Goal: Information Seeking & Learning: Find specific fact

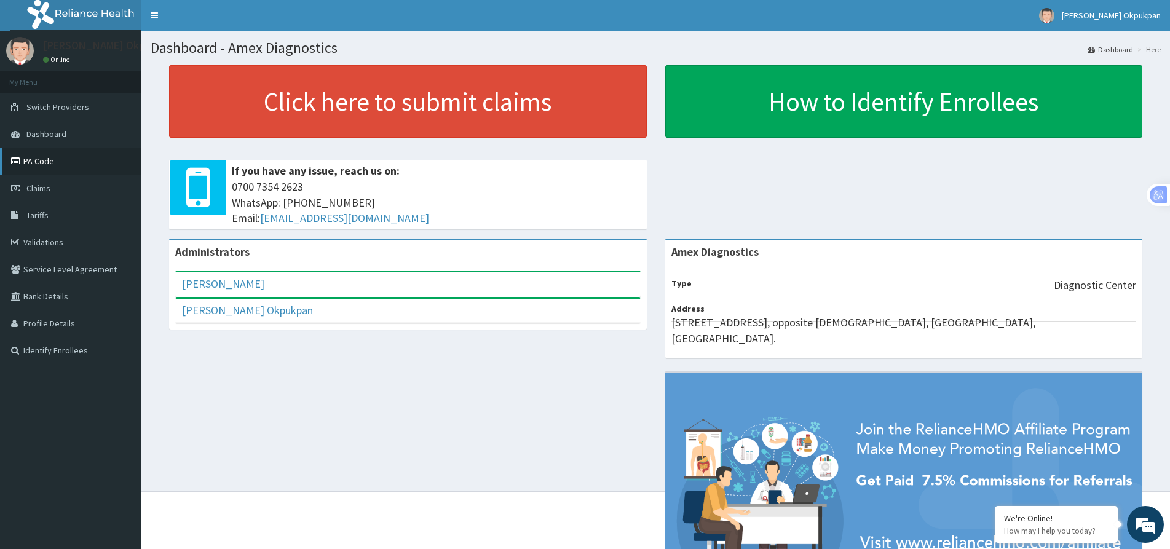
click at [23, 164] on link "PA Code" at bounding box center [70, 161] width 141 height 27
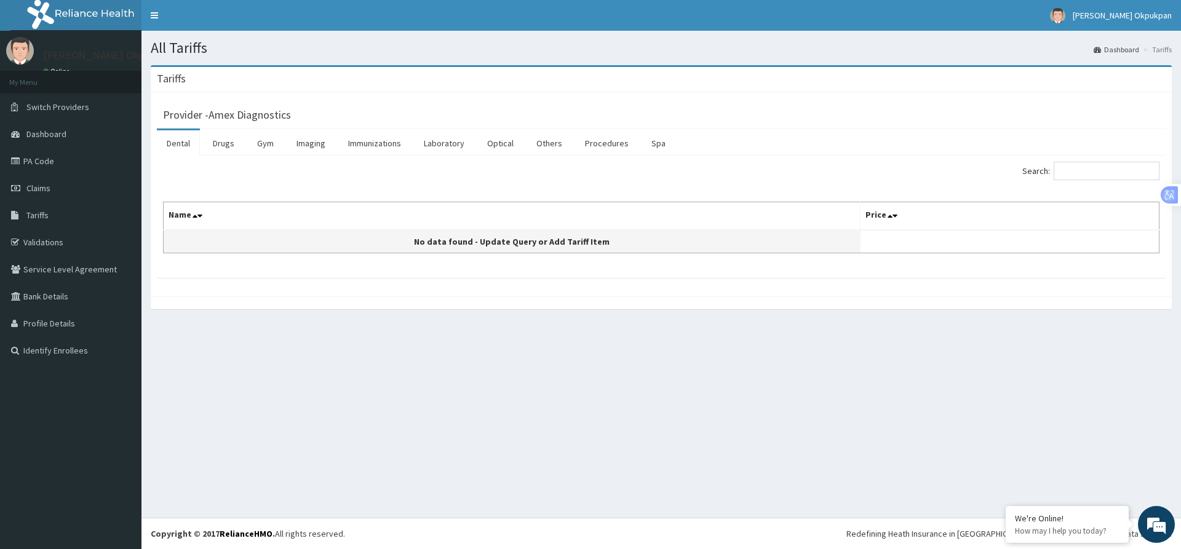
click at [271, 242] on td "No data found - Update Query or Add Tariff Item" at bounding box center [512, 241] width 697 height 23
click at [240, 233] on td "No data found - Update Query or Add Tariff Item" at bounding box center [512, 241] width 697 height 23
click at [445, 139] on link "Laboratory" at bounding box center [444, 143] width 60 height 26
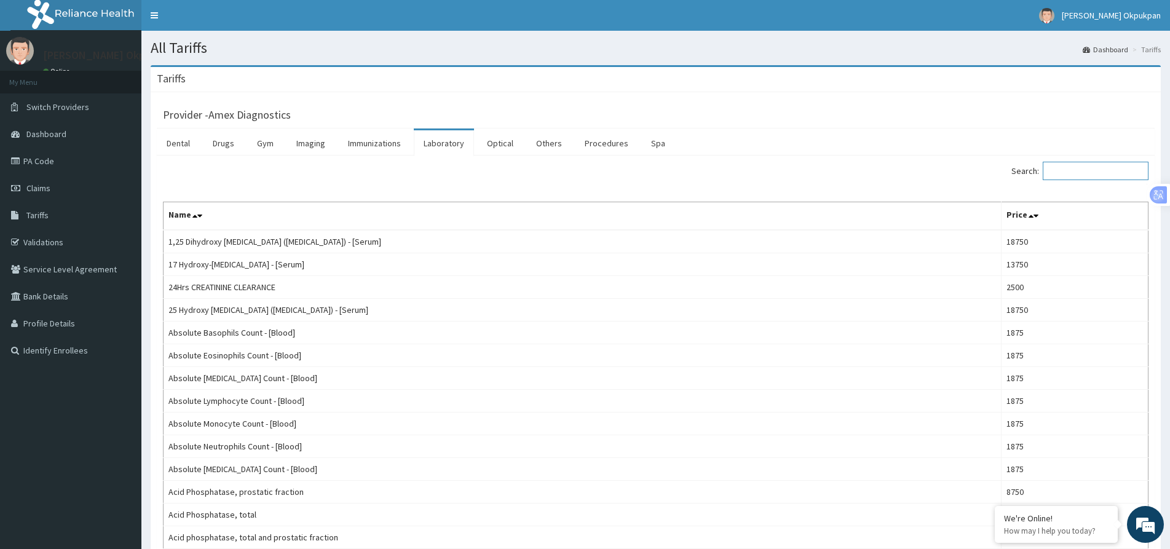
click at [1066, 172] on input "Search:" at bounding box center [1096, 171] width 106 height 18
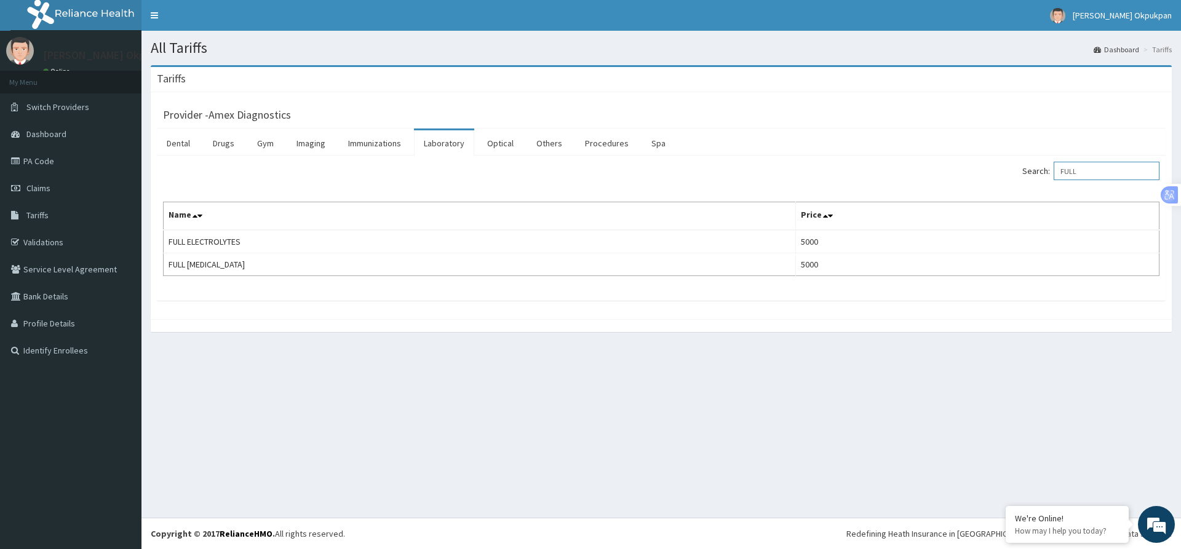
drag, startPoint x: 1099, startPoint y: 176, endPoint x: 1017, endPoint y: 181, distance: 82.0
click at [1017, 181] on div "Search: FULL" at bounding box center [914, 173] width 489 height 22
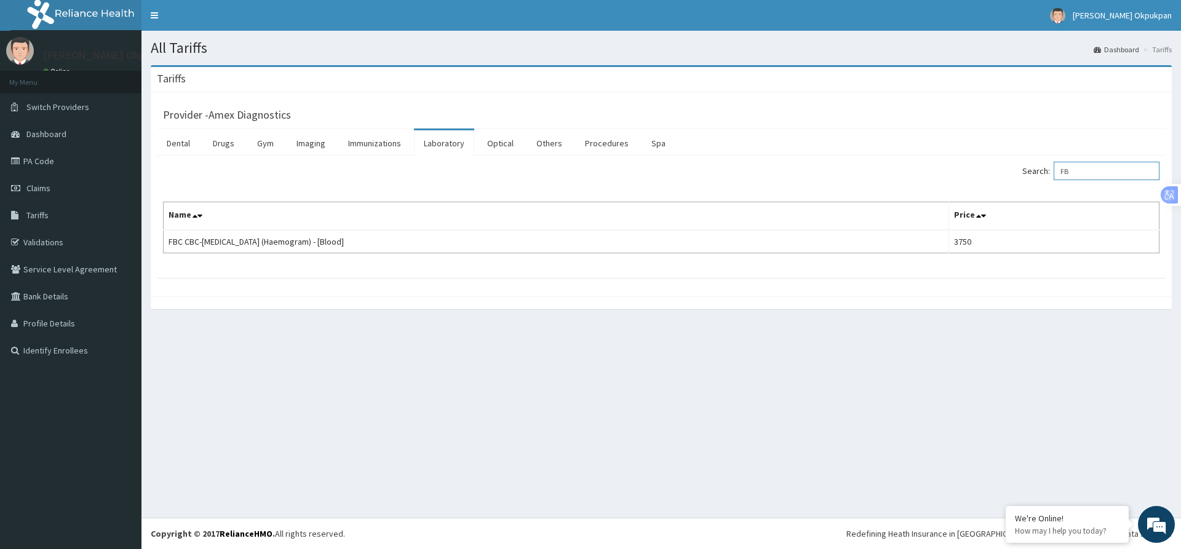
type input "F"
drag, startPoint x: 1110, startPoint y: 175, endPoint x: 831, endPoint y: 191, distance: 279.6
click at [831, 191] on div "Search: [MEDICAL_DATA] Name Price [MEDICAL_DATA] 2500" at bounding box center [661, 208] width 996 height 92
drag, startPoint x: 1121, startPoint y: 172, endPoint x: 874, endPoint y: 159, distance: 246.9
click at [875, 160] on div "Search: BLOOD GROUP Name Price Blood Group (ABO & Rh typing) 2500" at bounding box center [661, 217] width 1008 height 122
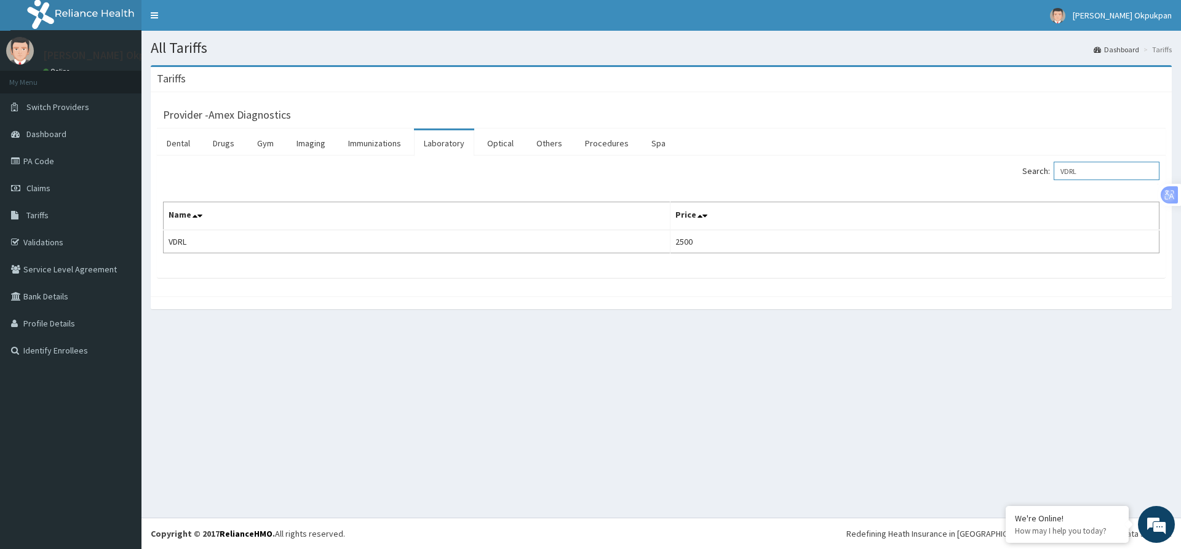
drag, startPoint x: 1098, startPoint y: 176, endPoint x: 892, endPoint y: 157, distance: 206.8
click at [893, 158] on div "Search: VDRL Name Price VDRL 2500" at bounding box center [661, 217] width 1008 height 122
drag, startPoint x: 1094, startPoint y: 174, endPoint x: 947, endPoint y: 184, distance: 147.9
click at [947, 184] on div "Search: [MEDICAL_DATA] Name Price Glycated Haemoglobin ([MEDICAL_DATA]) - [Bloo…" at bounding box center [661, 208] width 996 height 92
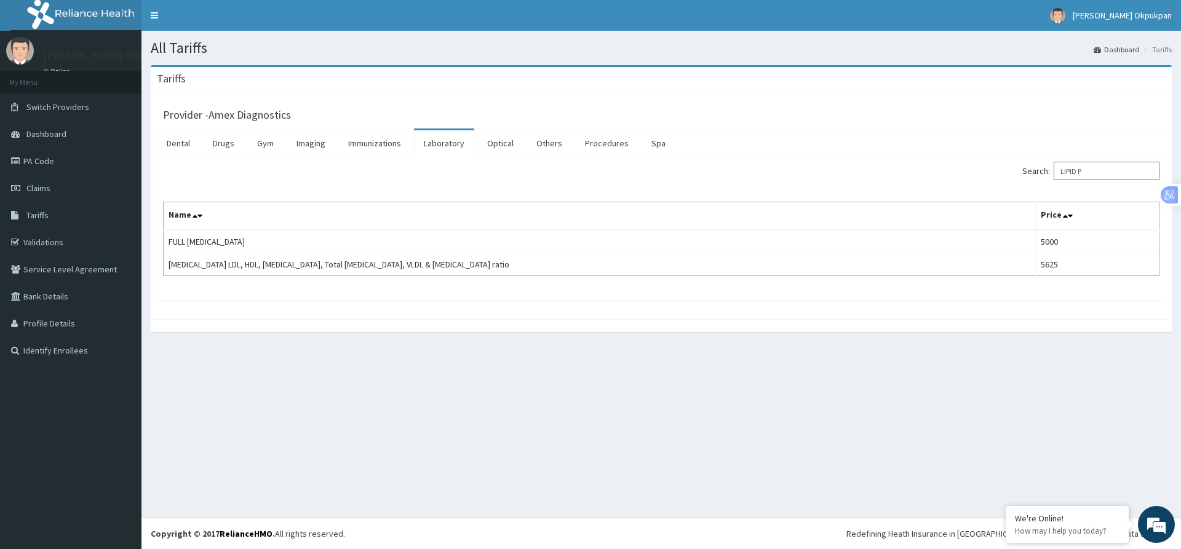
drag, startPoint x: 1110, startPoint y: 172, endPoint x: 880, endPoint y: 173, distance: 230.6
click at [885, 176] on div "Search: LIPID P" at bounding box center [914, 173] width 489 height 22
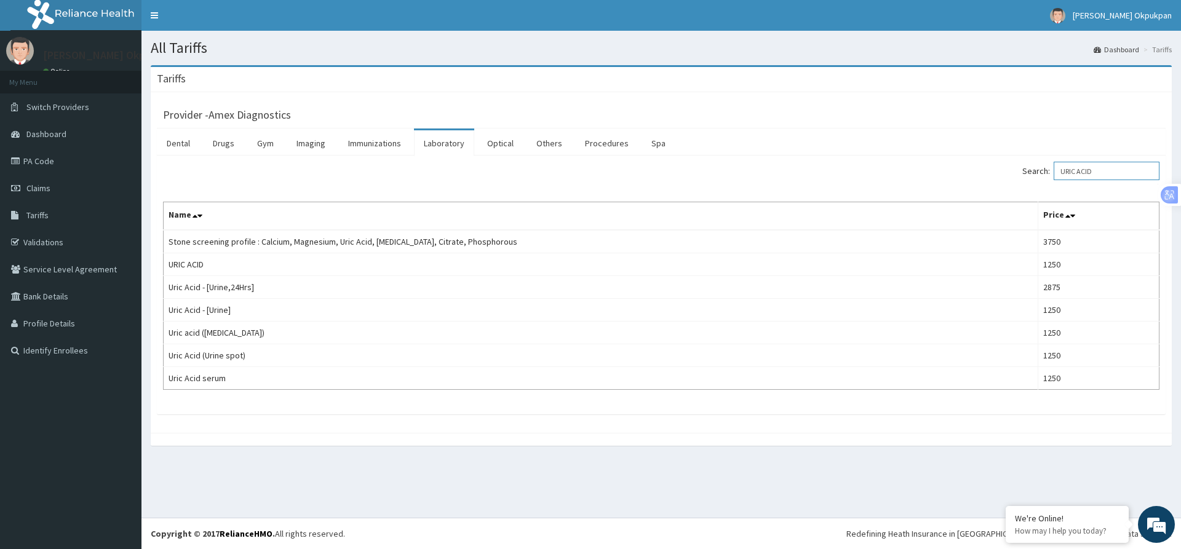
drag, startPoint x: 1108, startPoint y: 171, endPoint x: 906, endPoint y: 175, distance: 201.7
click at [906, 175] on div "Search: URIC ACID" at bounding box center [914, 173] width 489 height 22
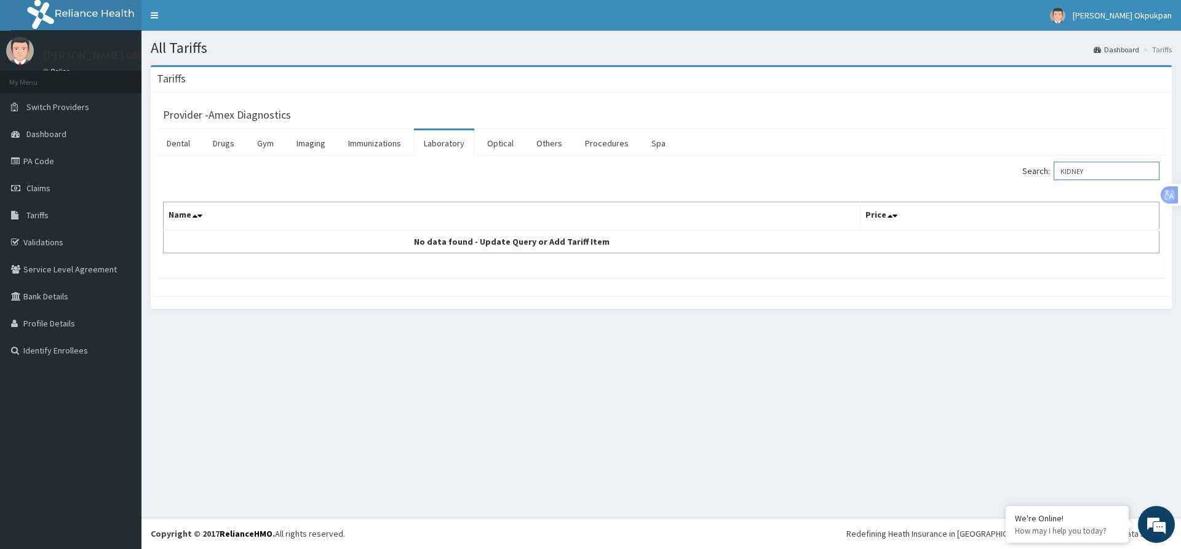
drag, startPoint x: 1102, startPoint y: 173, endPoint x: 1021, endPoint y: 183, distance: 81.8
click at [1021, 183] on div "Search: KIDNEY" at bounding box center [914, 173] width 489 height 22
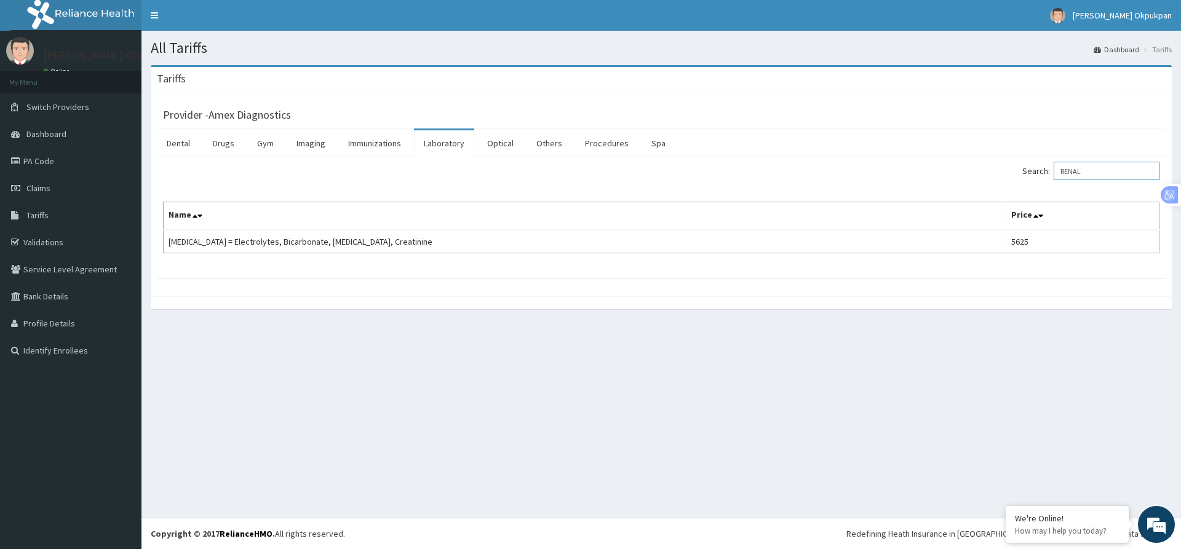
drag, startPoint x: 1096, startPoint y: 172, endPoint x: 1008, endPoint y: 171, distance: 87.9
click at [1008, 171] on div "Search: RENAL" at bounding box center [914, 173] width 489 height 22
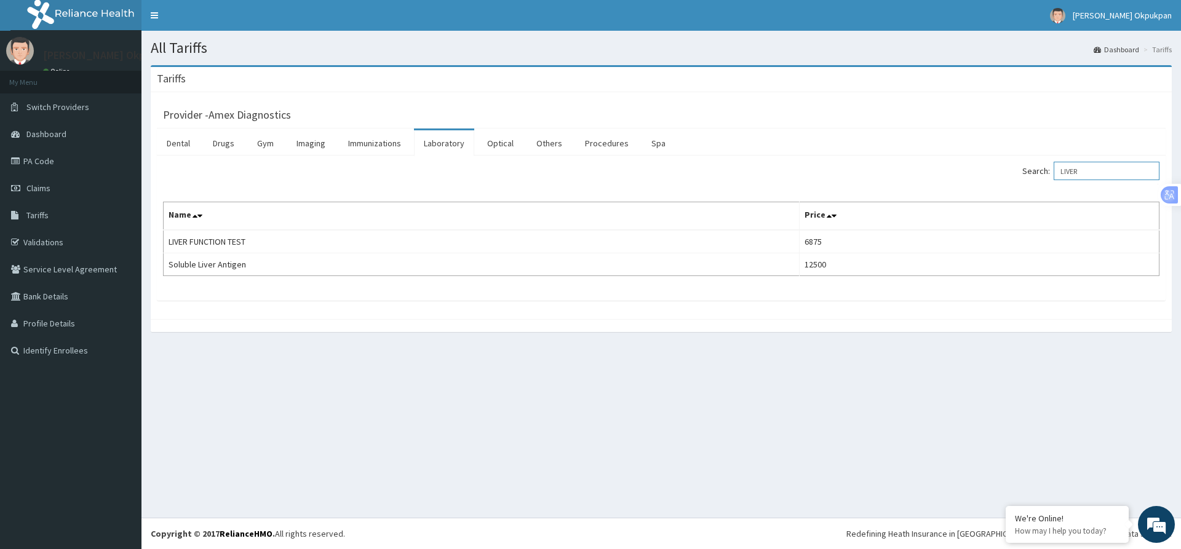
drag, startPoint x: 1098, startPoint y: 174, endPoint x: 975, endPoint y: 198, distance: 125.3
click at [975, 198] on div "Search: LIVER Name Price LIVER FUNCTION TEST 6875 Soluble Liver Antigen 12500" at bounding box center [661, 219] width 996 height 114
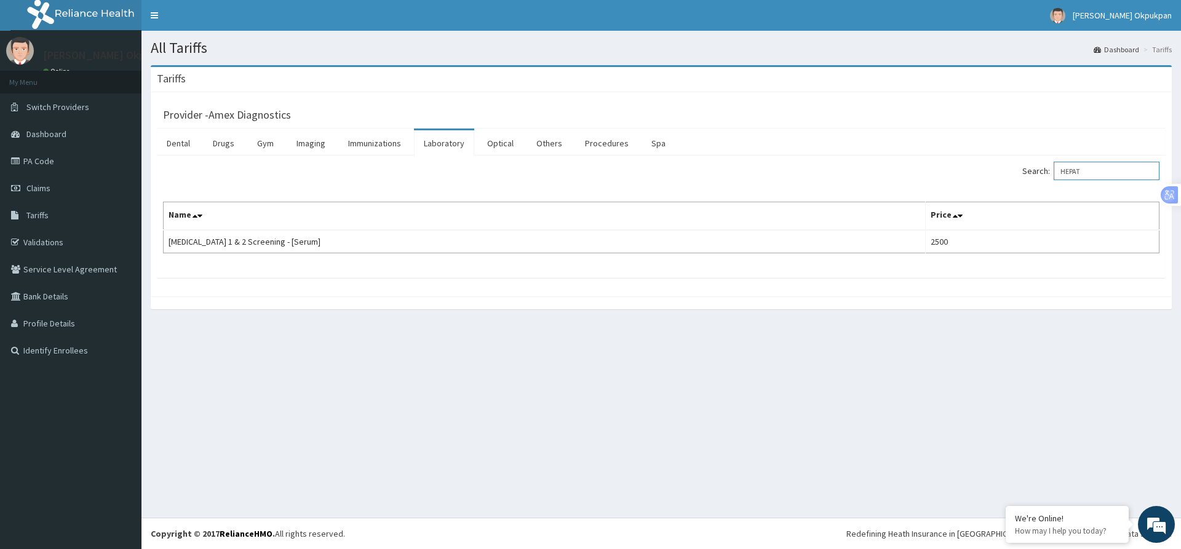
type input "HEPAT"
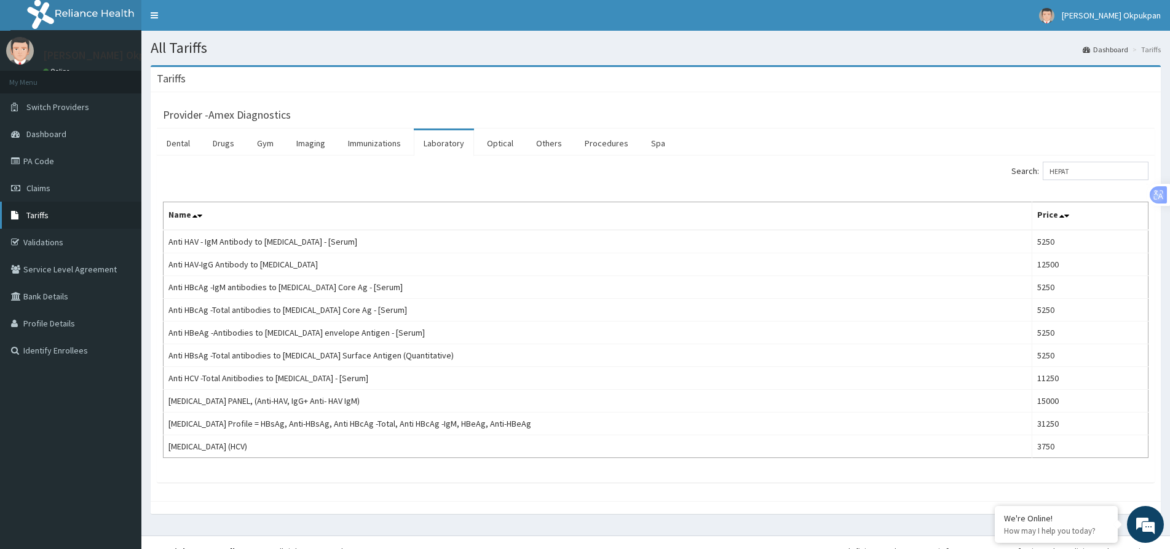
click at [49, 211] on link "Tariffs" at bounding box center [70, 215] width 141 height 27
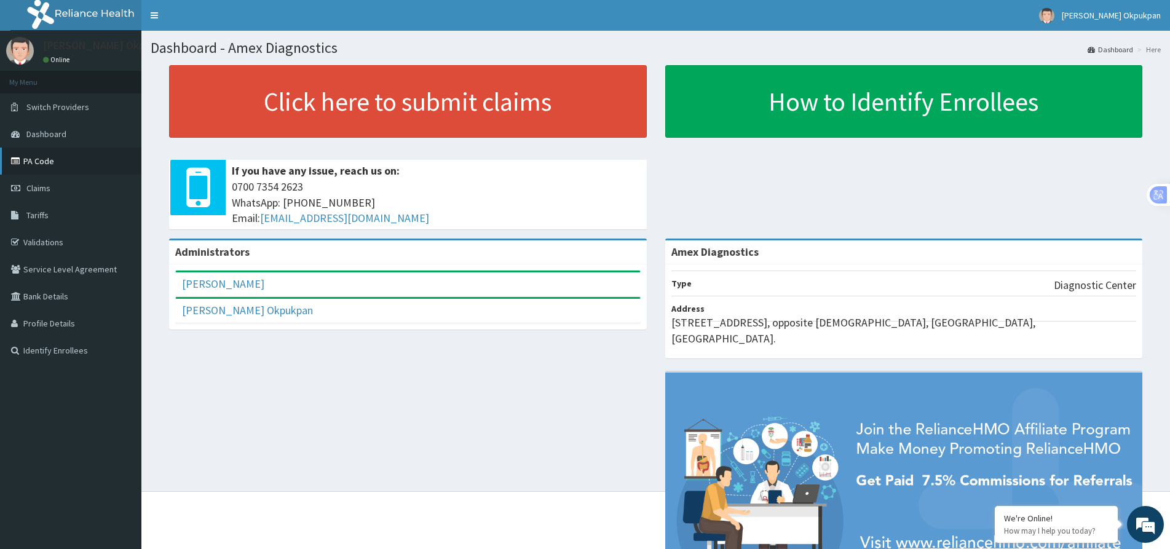
click at [49, 164] on link "PA Code" at bounding box center [70, 161] width 141 height 27
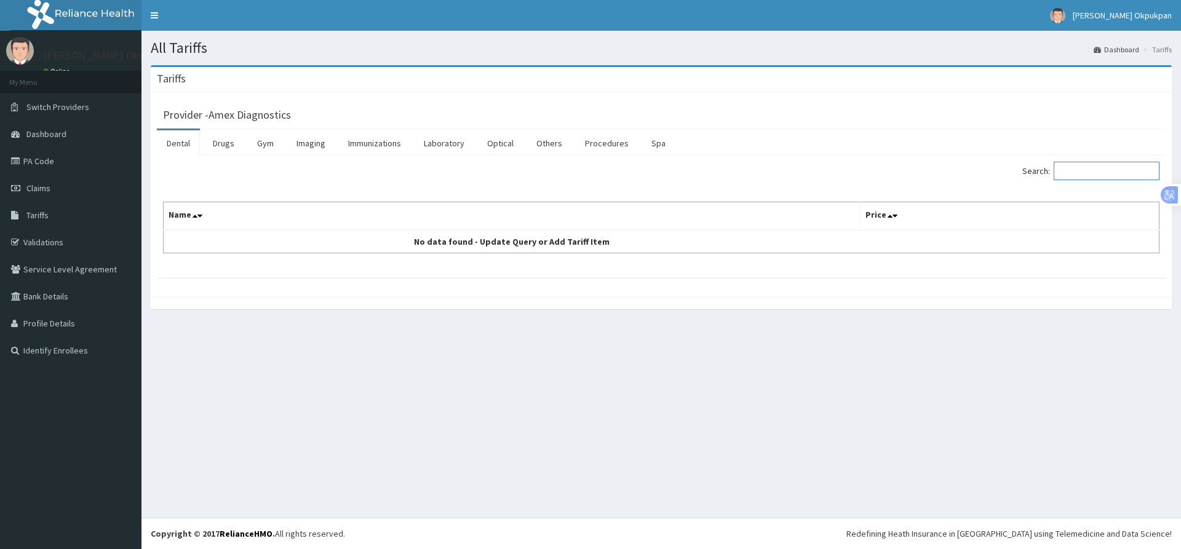
click at [1081, 176] on input "Search:" at bounding box center [1106, 171] width 106 height 18
click at [1099, 173] on input "LIVER" at bounding box center [1106, 171] width 106 height 18
drag, startPoint x: 1093, startPoint y: 174, endPoint x: 953, endPoint y: 181, distance: 140.4
click at [953, 181] on div "Search: LIVER" at bounding box center [914, 173] width 489 height 22
type input "L"
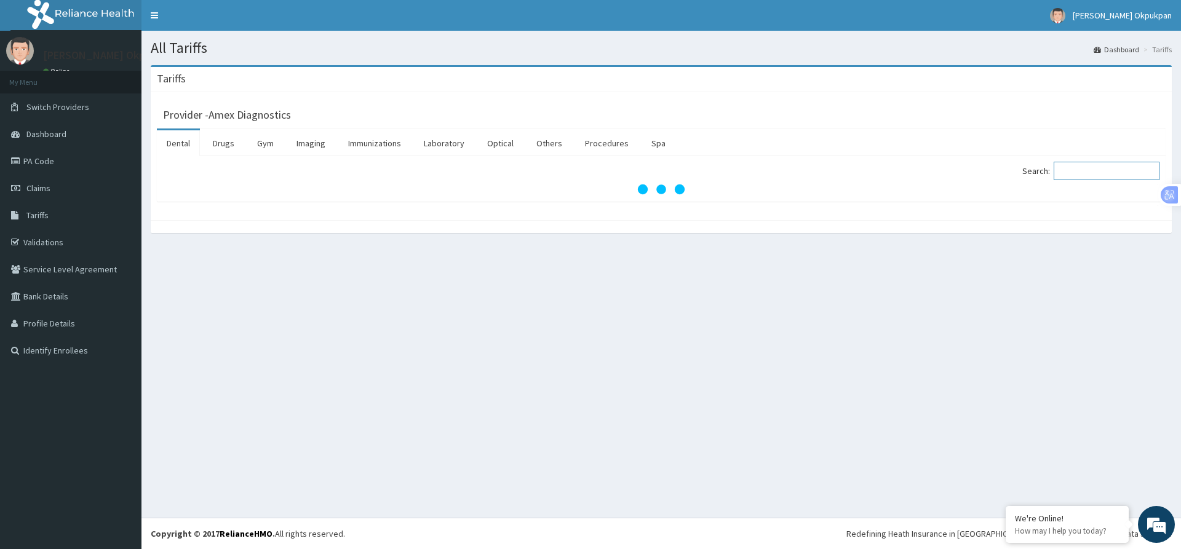
type input "L"
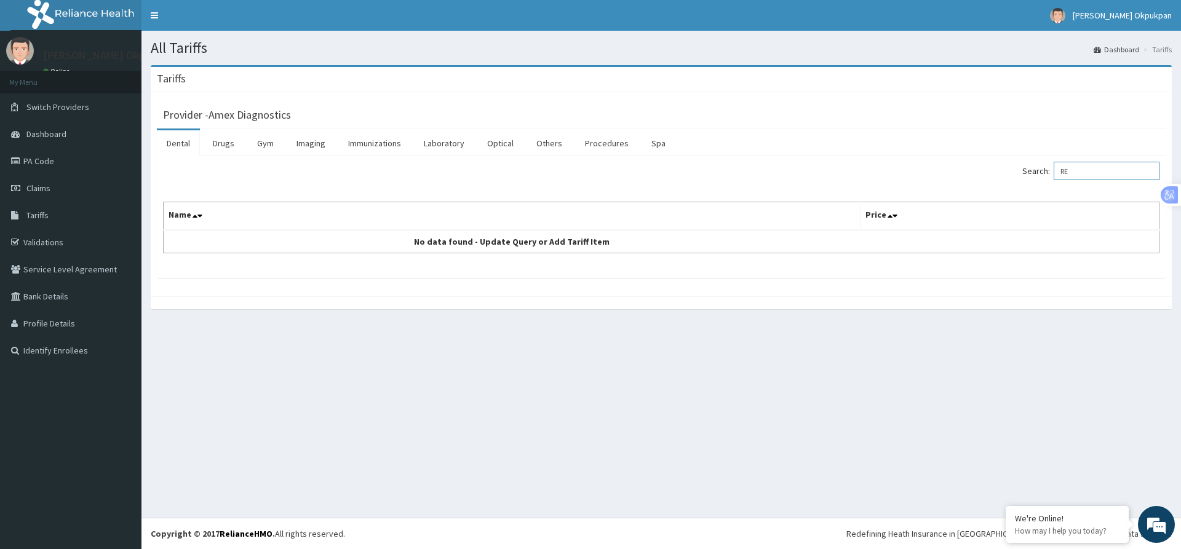
type input "R"
type input "BLOOD"
click at [447, 148] on link "Laboratory" at bounding box center [444, 143] width 60 height 26
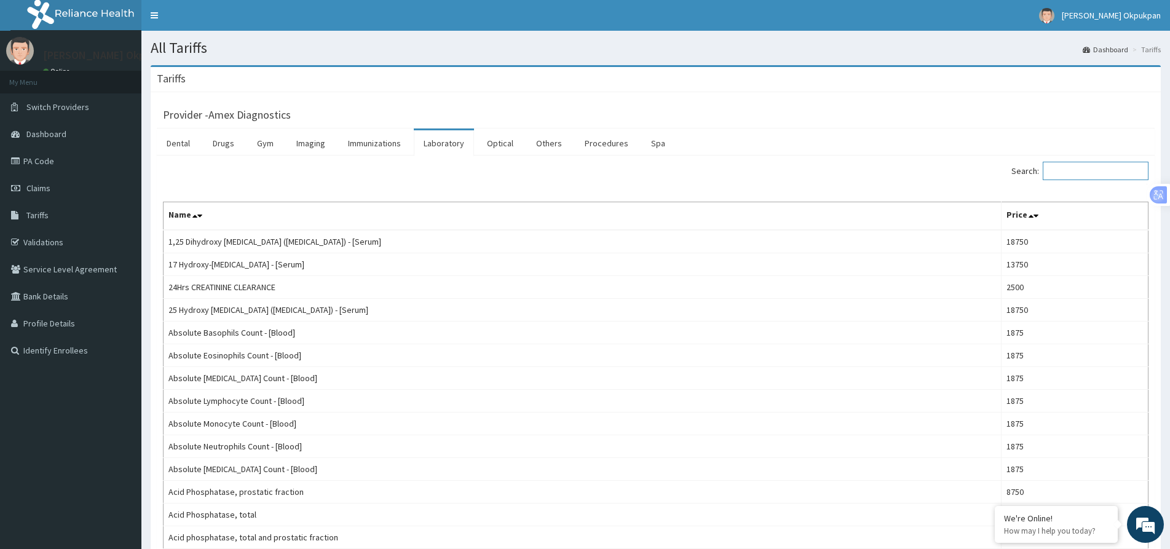
click at [1061, 168] on input "Search:" at bounding box center [1096, 171] width 106 height 18
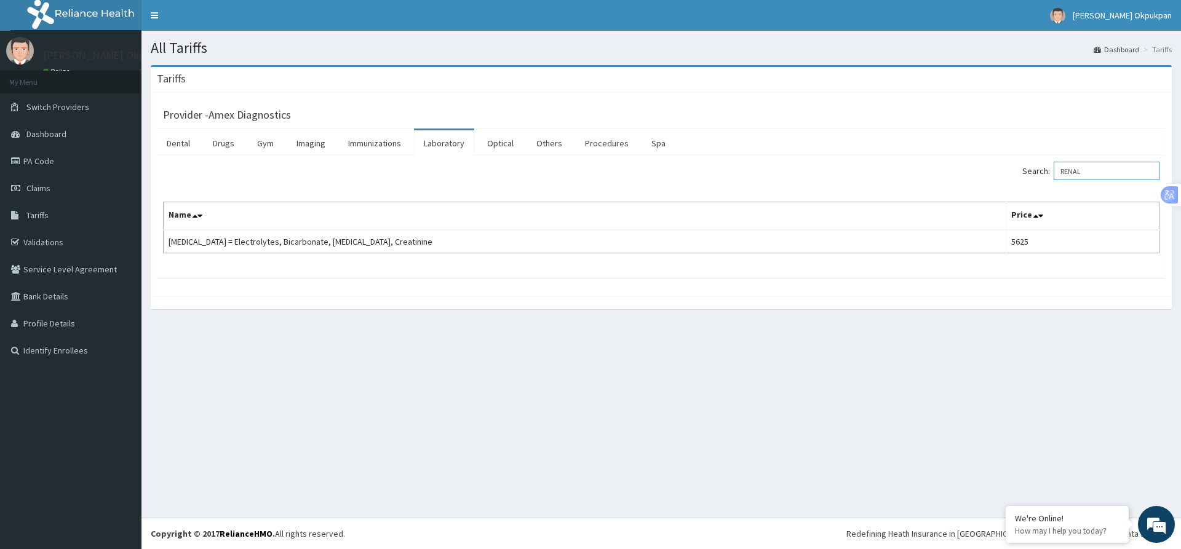
drag, startPoint x: 1097, startPoint y: 171, endPoint x: 962, endPoint y: 183, distance: 135.2
click at [962, 183] on div "Search: RENAL" at bounding box center [914, 173] width 489 height 22
type input "LIVER"
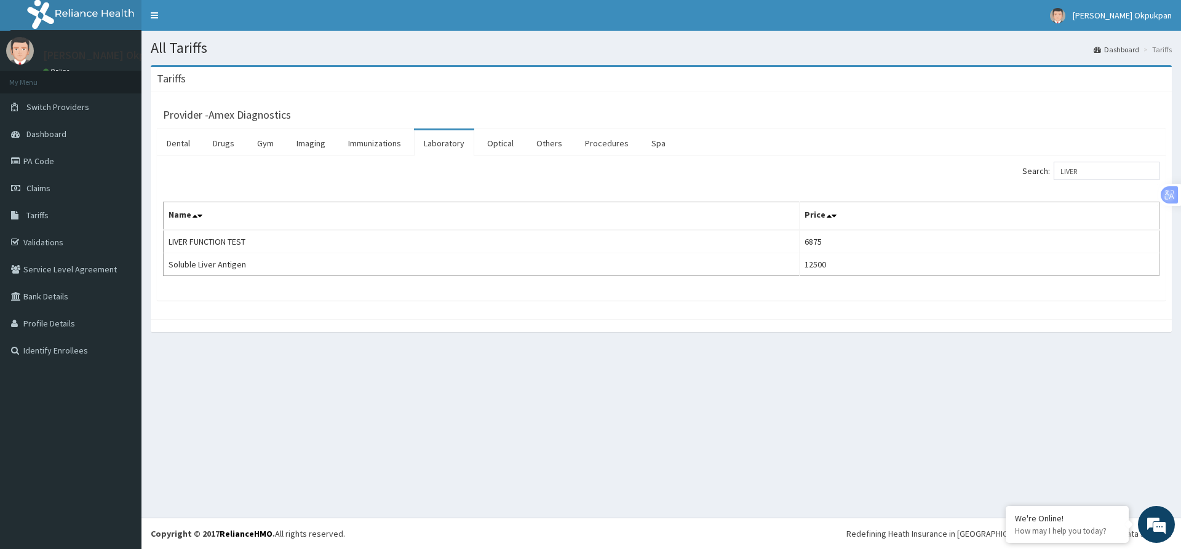
click at [797, 144] on ul "Dental Drugs Gym Imaging Immunizations Laboratory Optical Others Procedures Spa" at bounding box center [661, 142] width 1008 height 27
